Goal: Find specific page/section: Find specific page/section

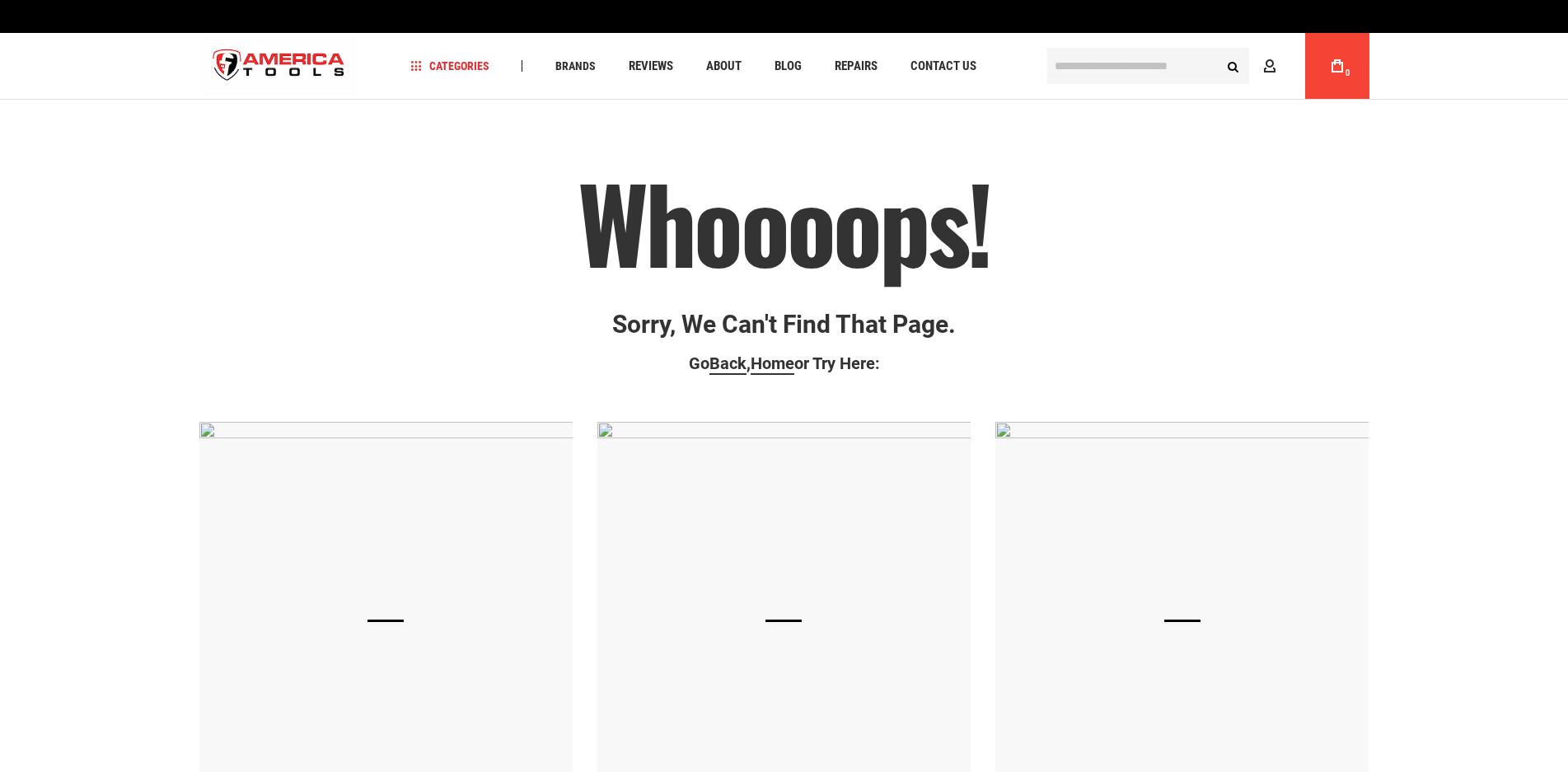
click at [716, 311] on p "Sorry, we can't find that page." at bounding box center [784, 324] width 1170 height 27
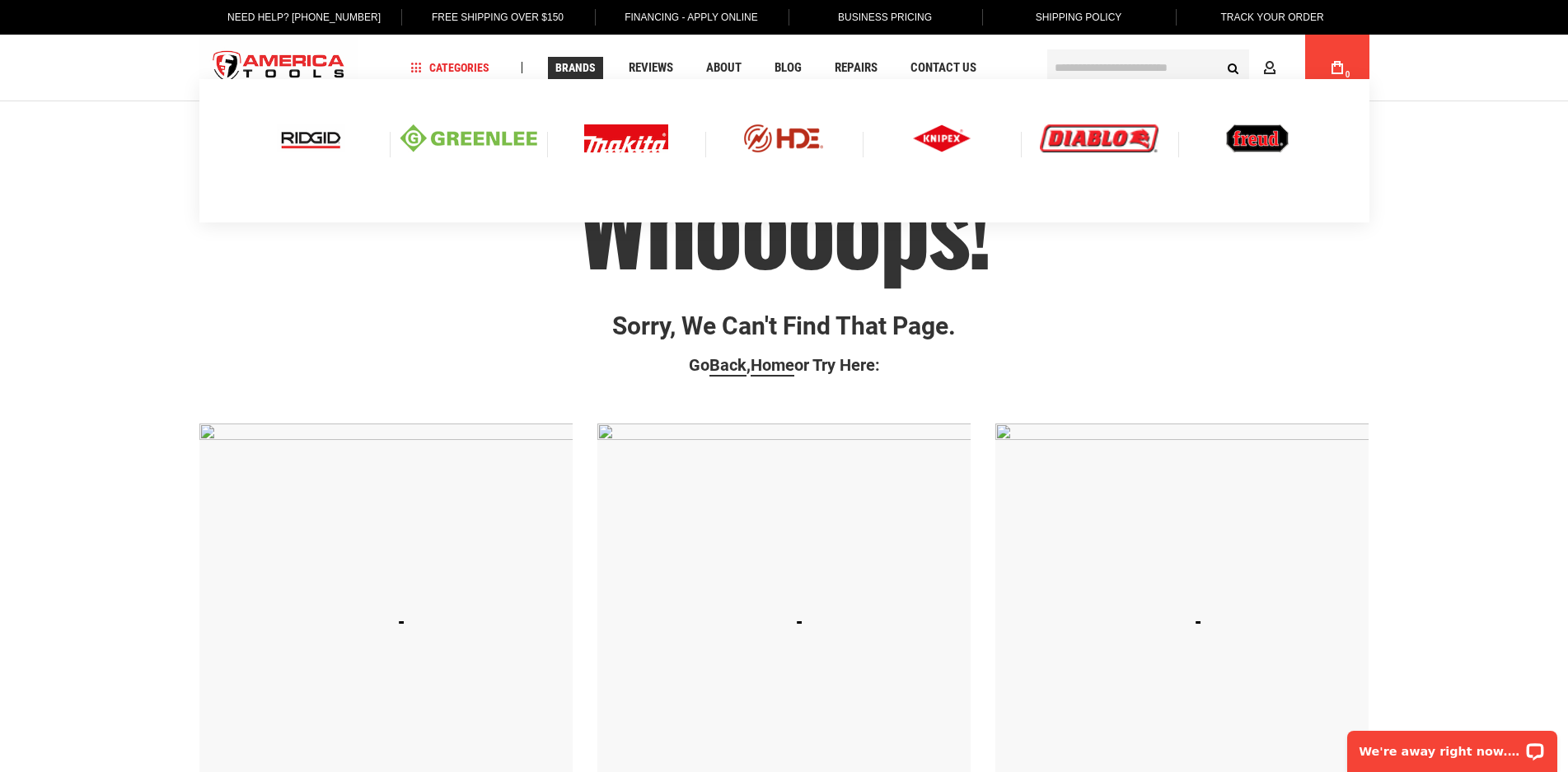
click at [569, 67] on span "Brands" at bounding box center [575, 68] width 41 height 12
click at [311, 138] on img at bounding box center [311, 138] width 69 height 28
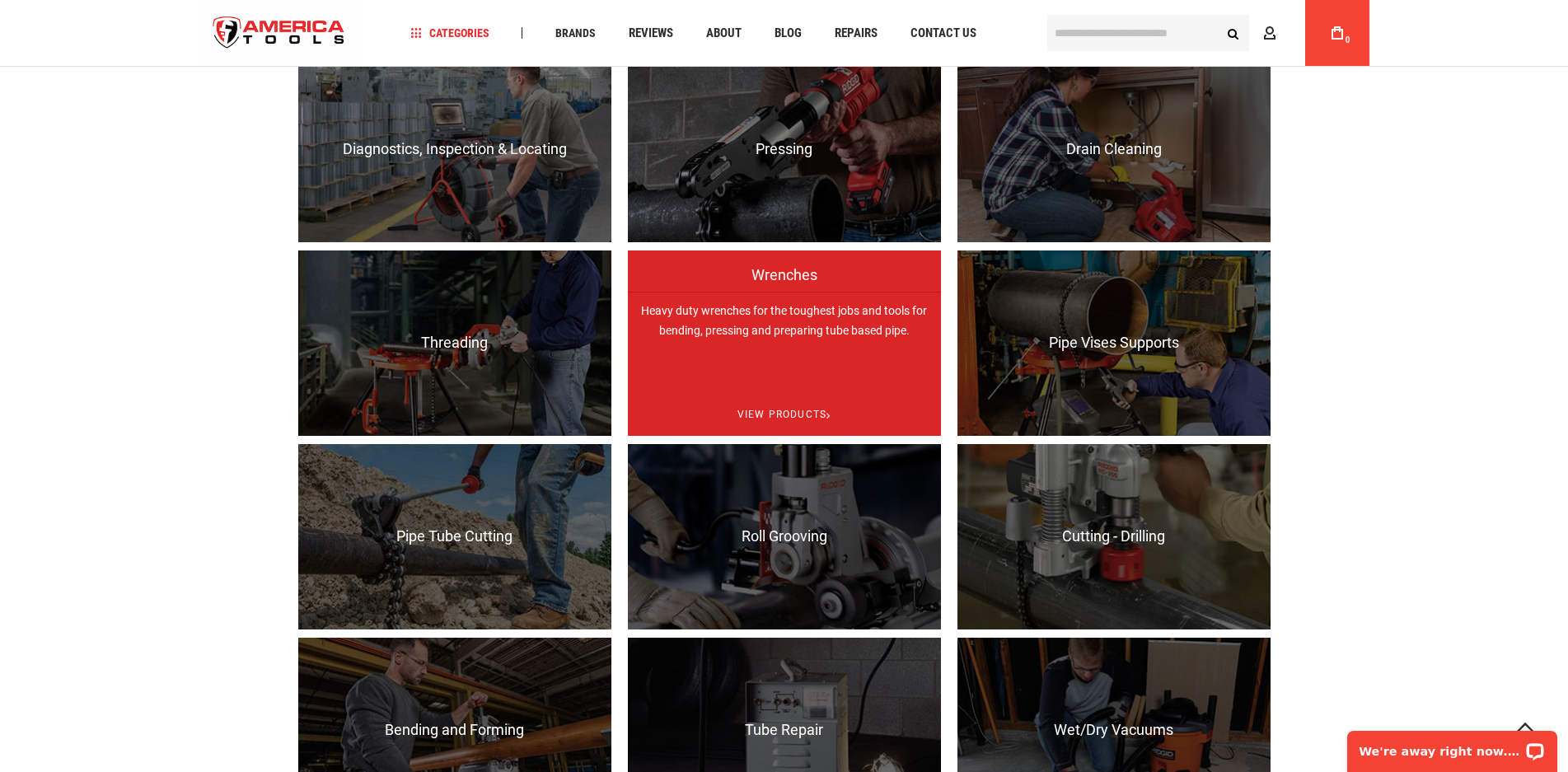
scroll to position [1071, 0]
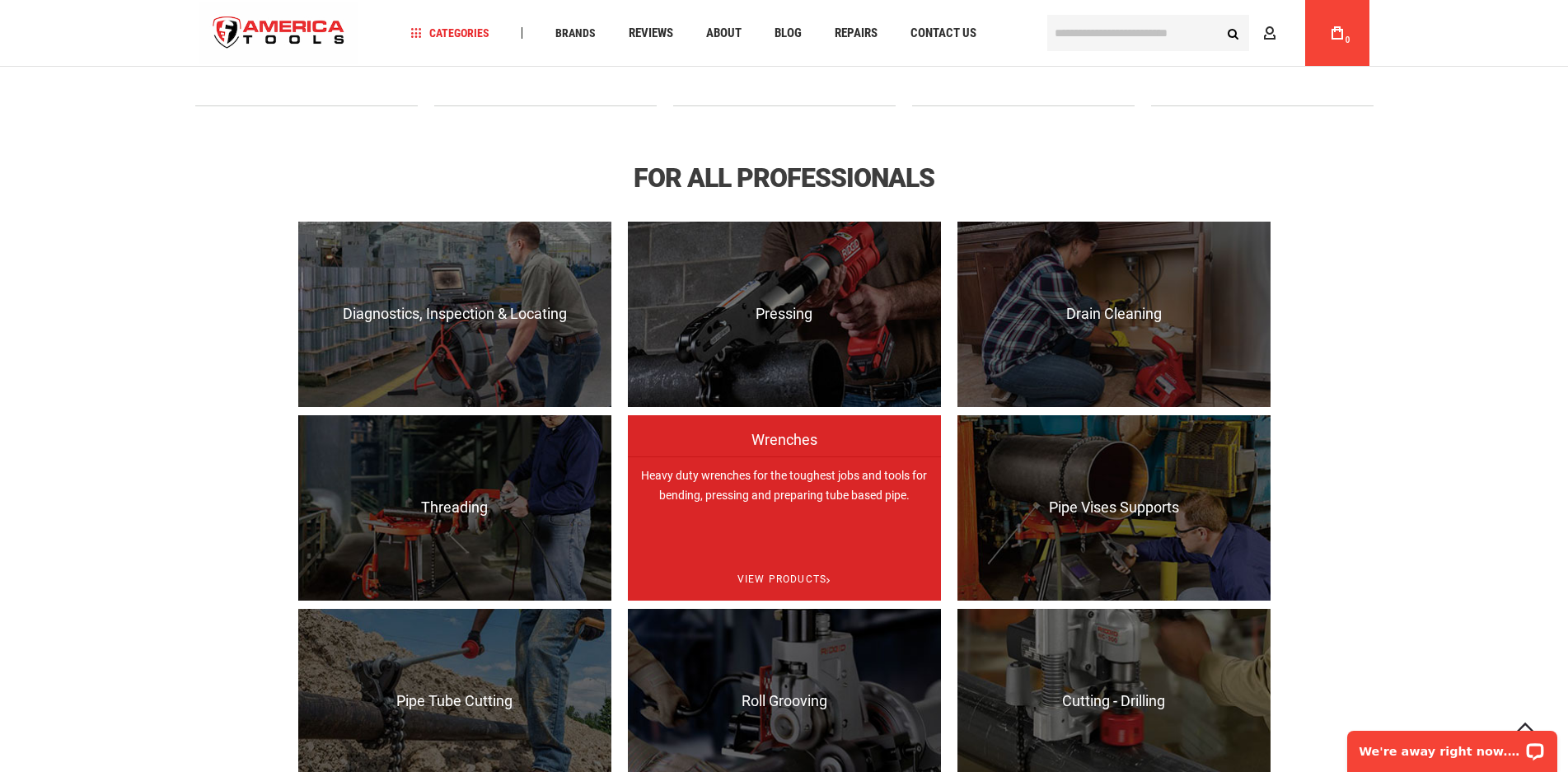
click at [751, 477] on p "Heavy duty wrenches for the toughest jobs and tools for bending, pressing and p…" at bounding box center [784, 549] width 313 height 186
click at [771, 577] on span "View Products" at bounding box center [784, 579] width 313 height 42
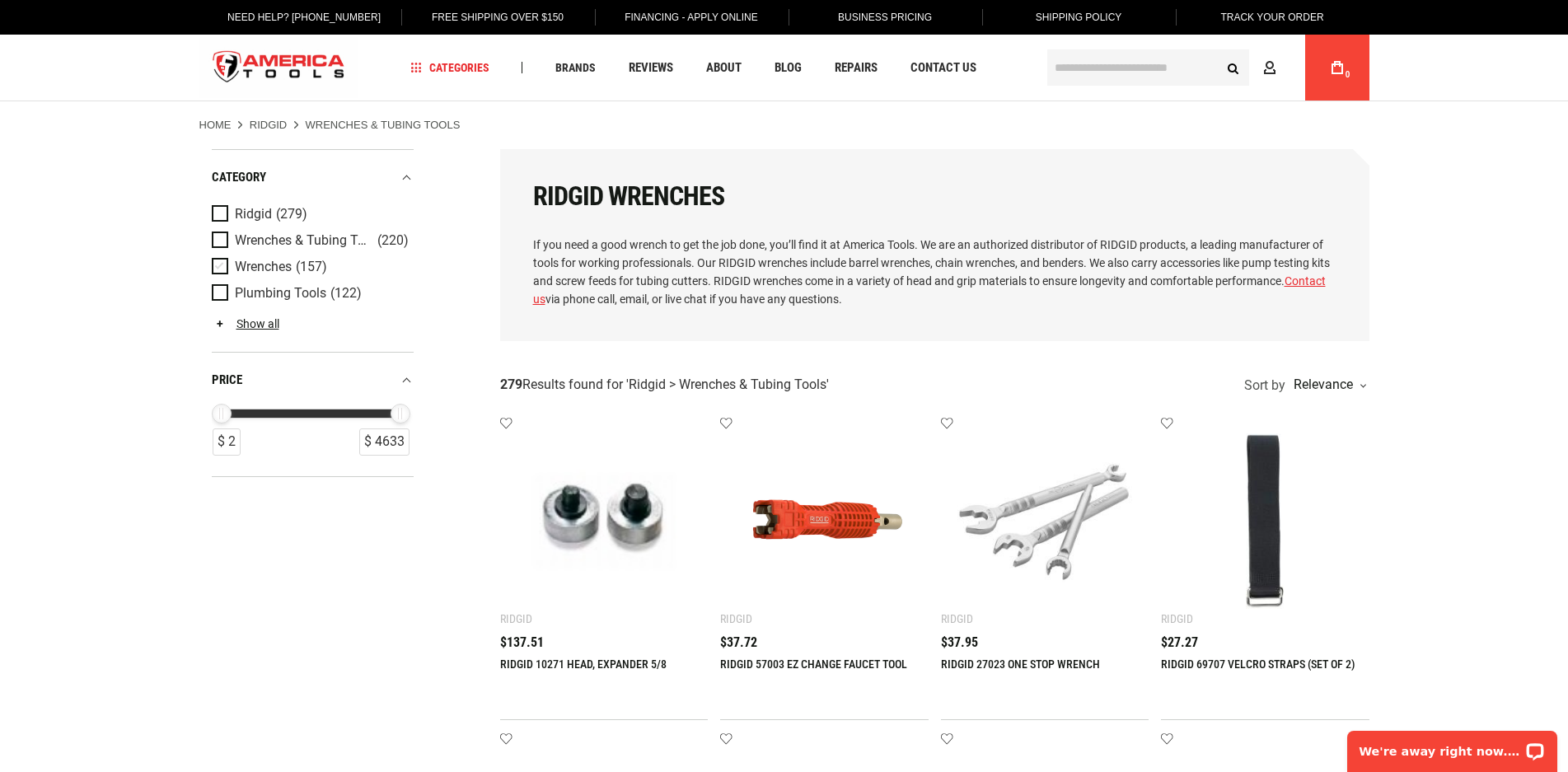
click at [217, 265] on span "Product Filters" at bounding box center [224, 267] width 23 height 18
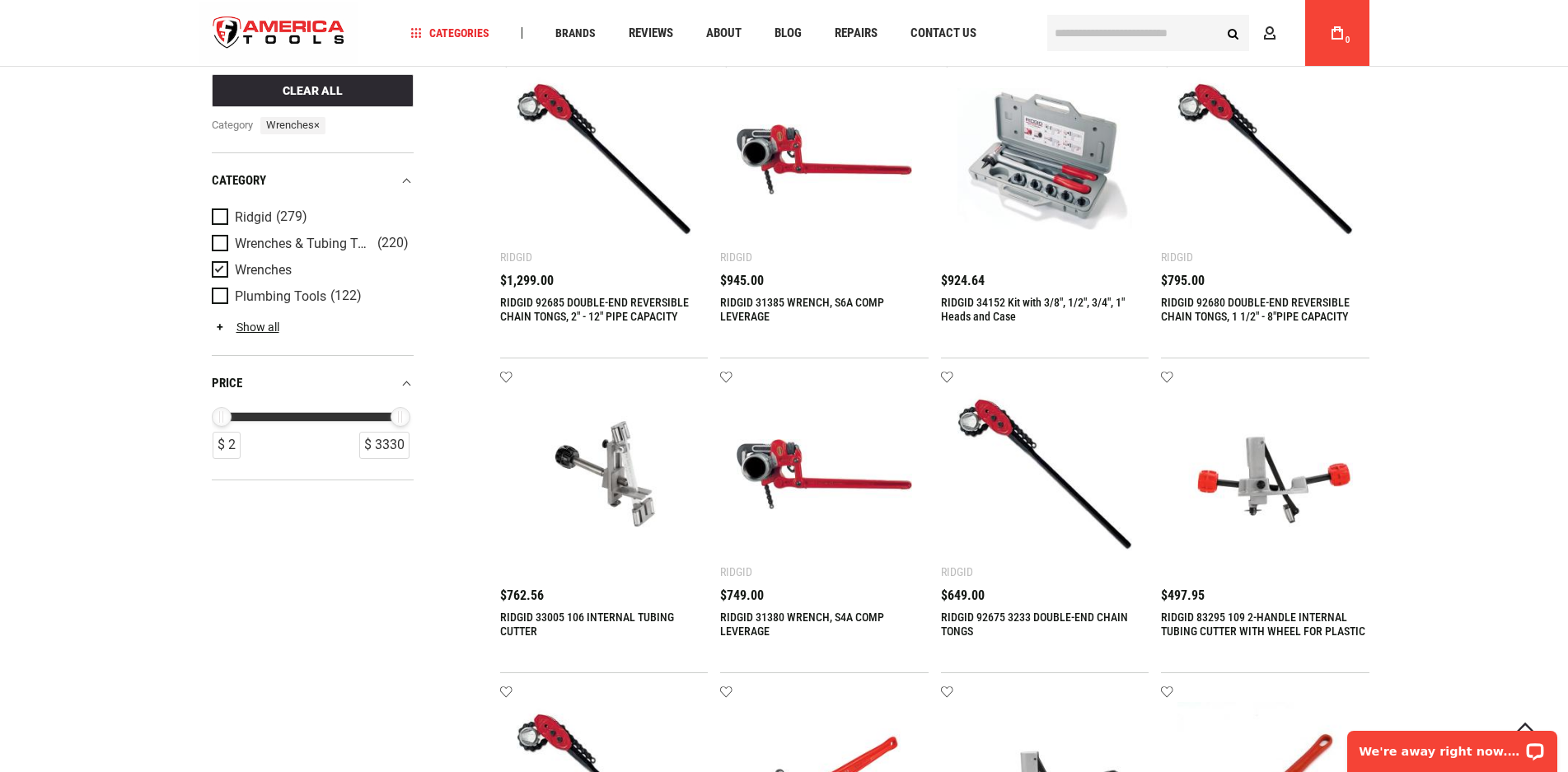
scroll to position [935, 0]
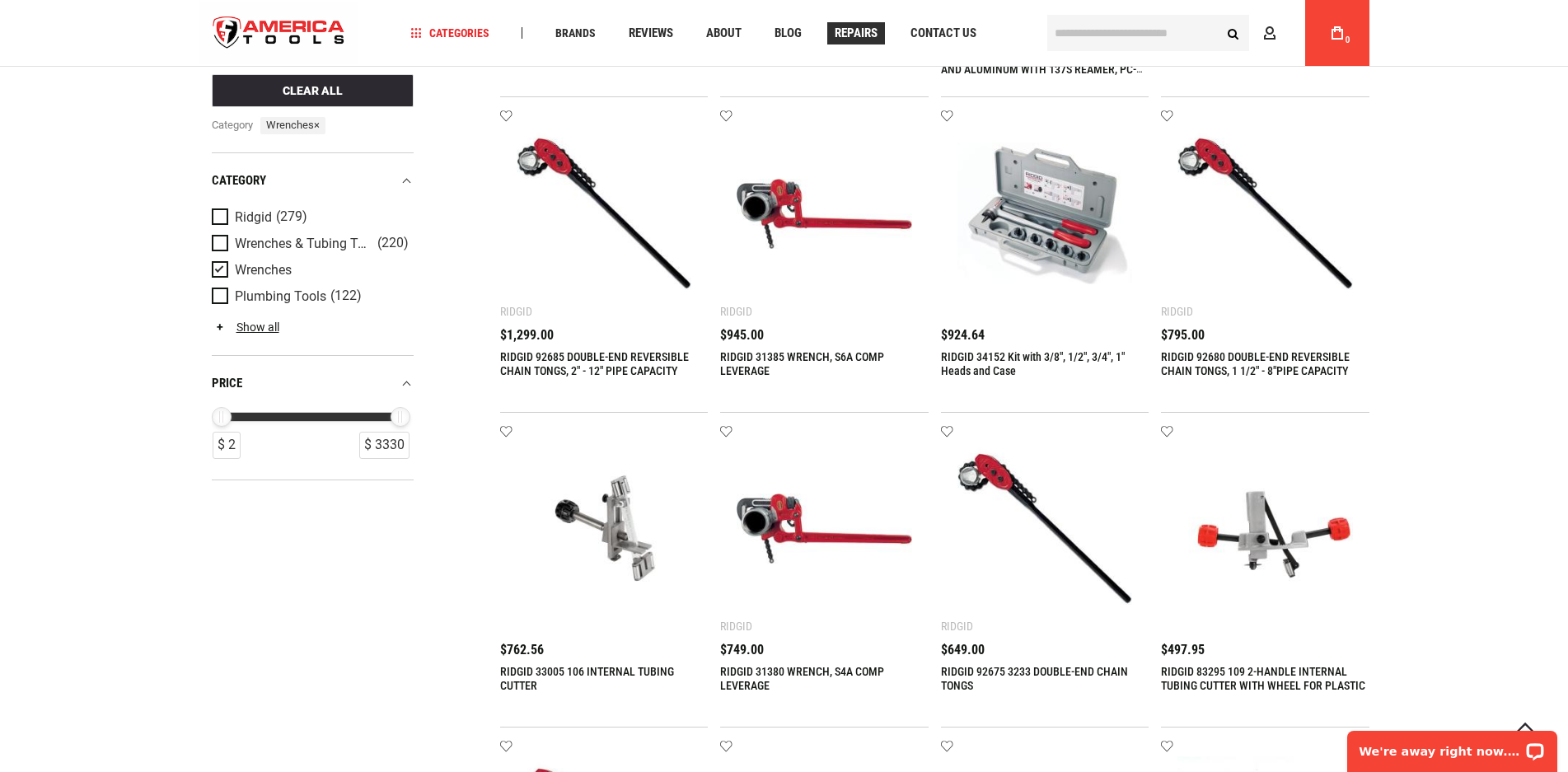
click at [861, 29] on span "Repairs" at bounding box center [856, 33] width 43 height 12
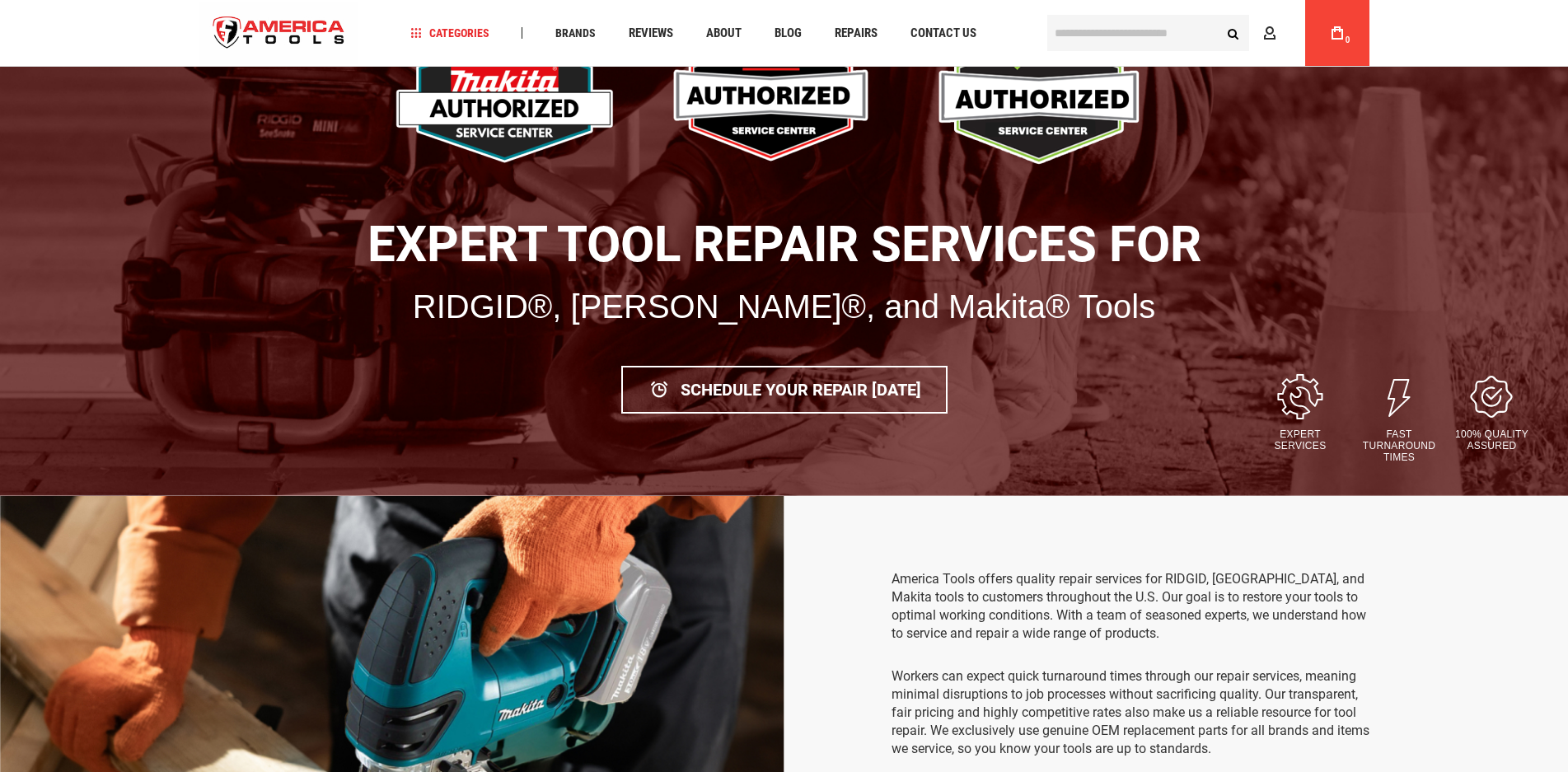
click at [762, 91] on img at bounding box center [774, 99] width 258 height 164
click at [765, 104] on img at bounding box center [774, 99] width 258 height 164
click at [775, 129] on img at bounding box center [774, 99] width 258 height 164
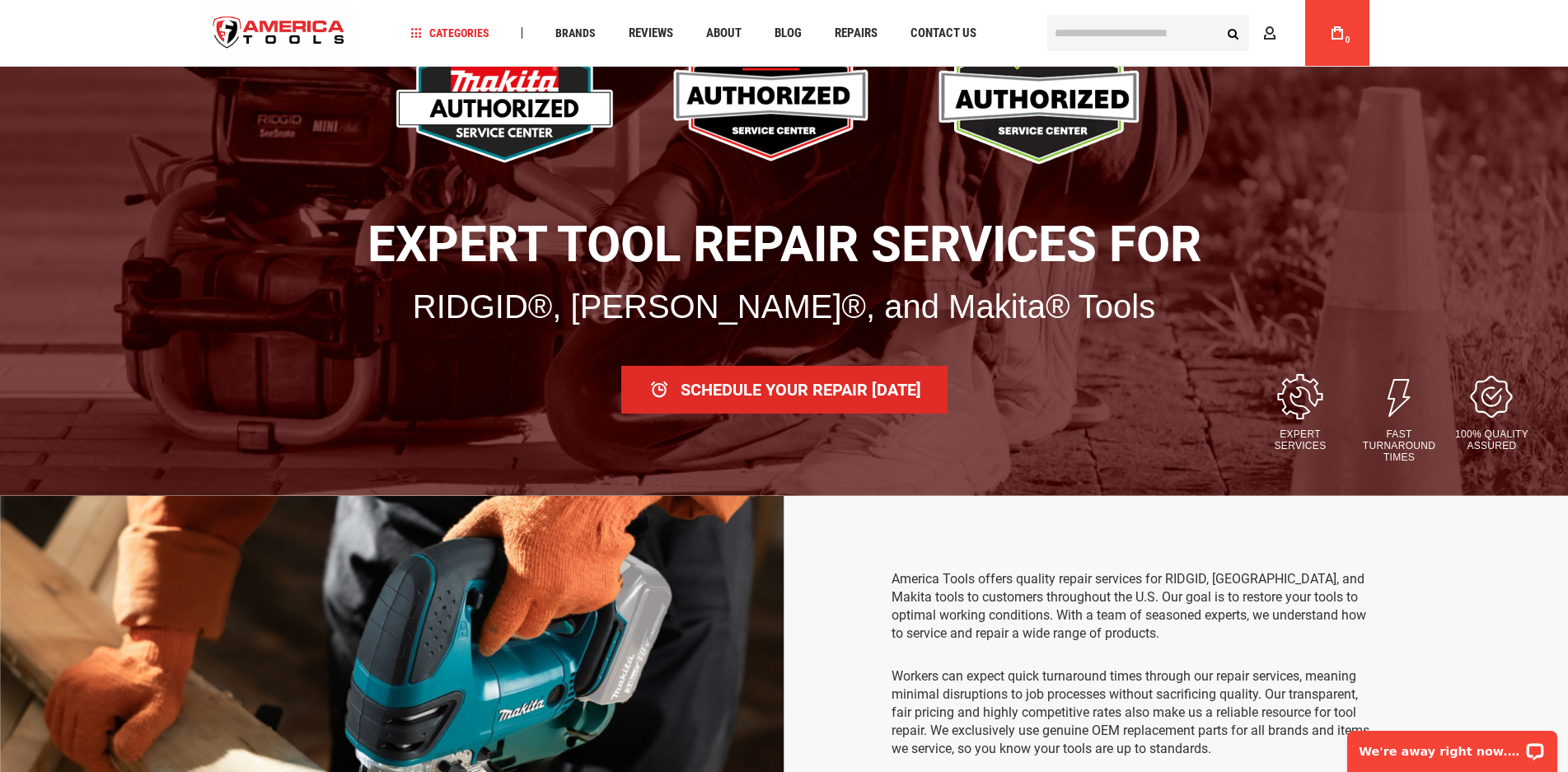
click at [788, 384] on body "The store will not work correctly in the case when cookies are disabled. Langua…" at bounding box center [784, 221] width 1568 height 772
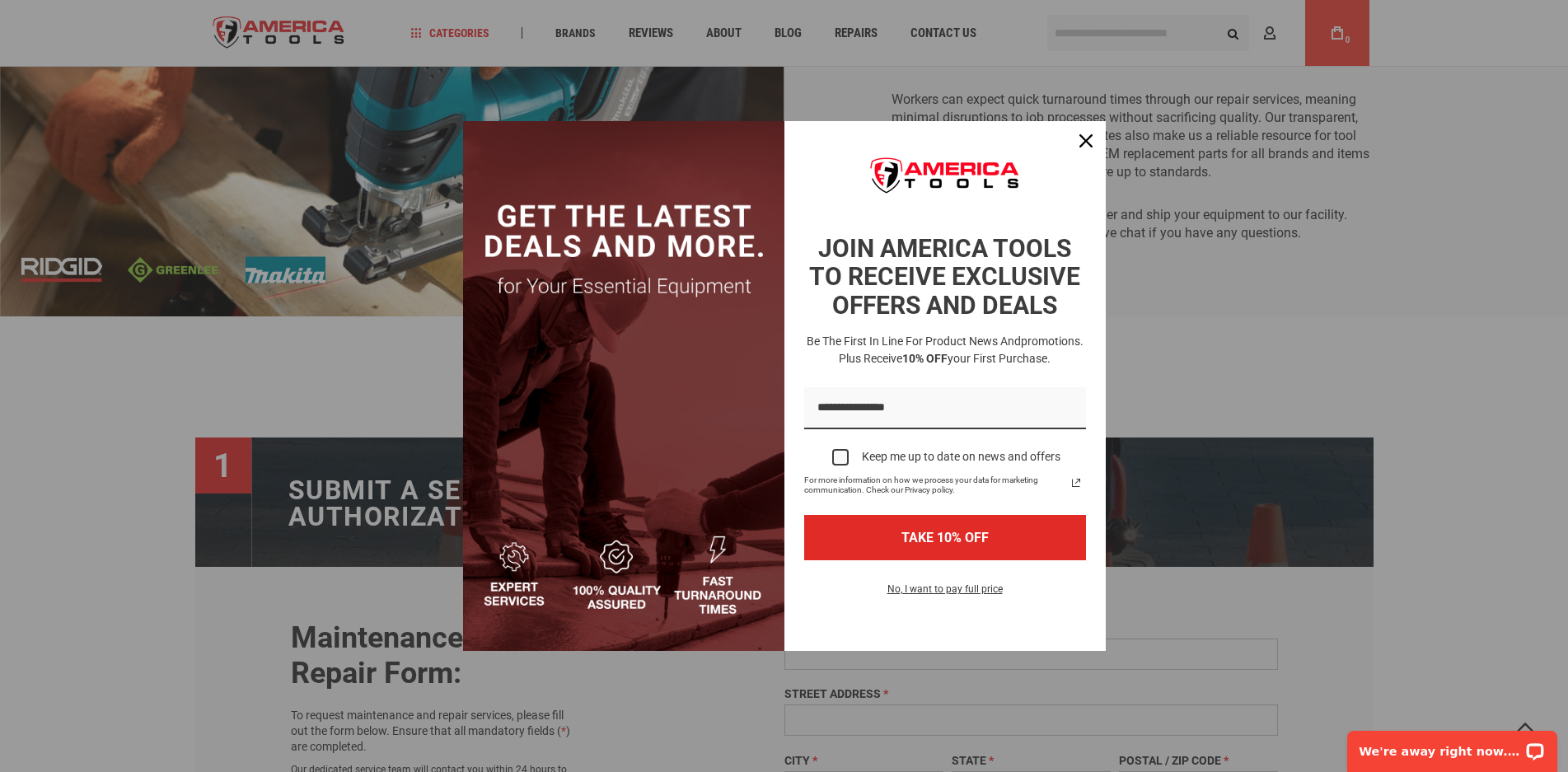
scroll to position [659, 0]
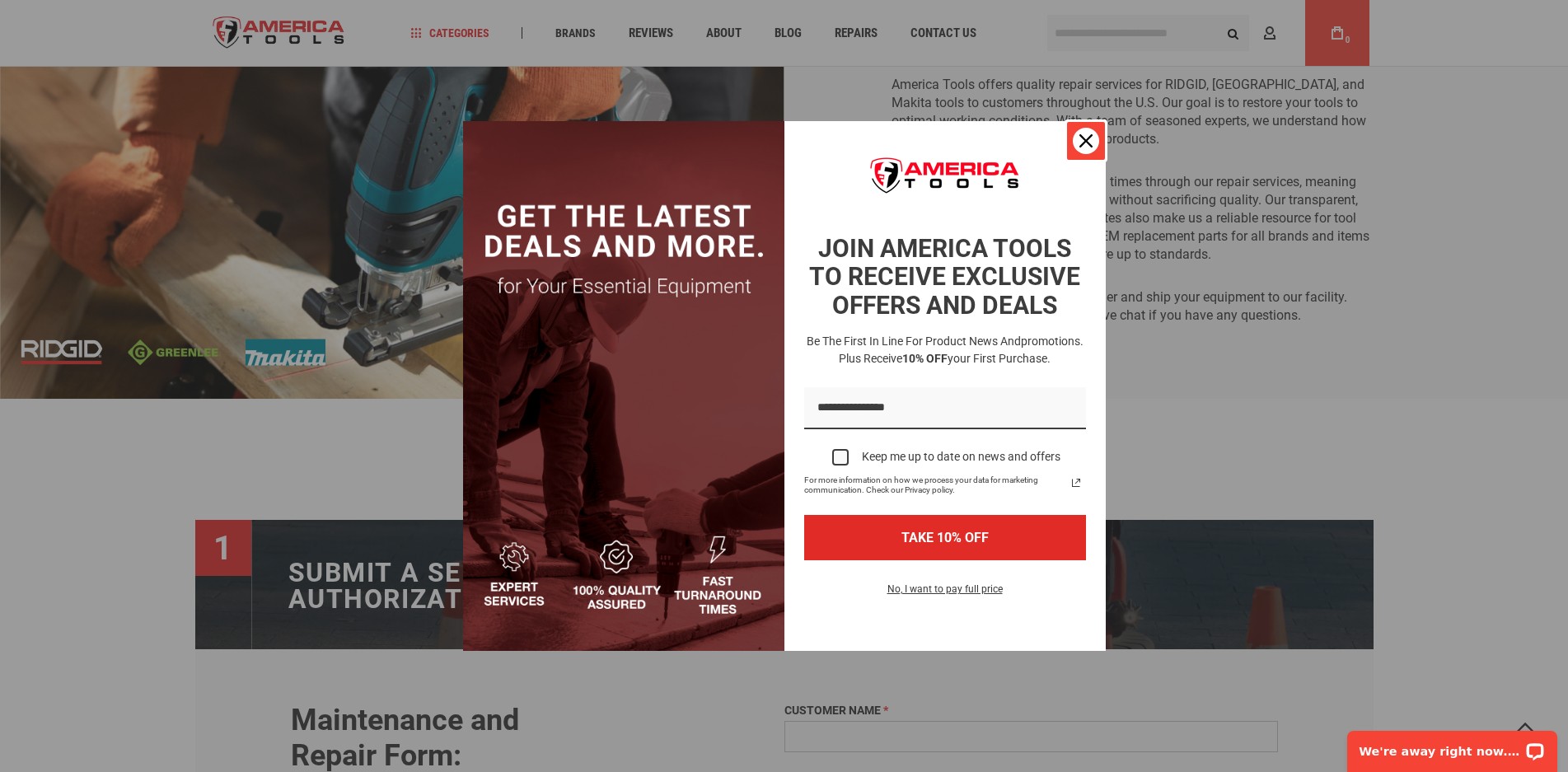
click at [1085, 138] on icon "close icon" at bounding box center [1086, 141] width 13 height 13
